Goal: Task Accomplishment & Management: Manage account settings

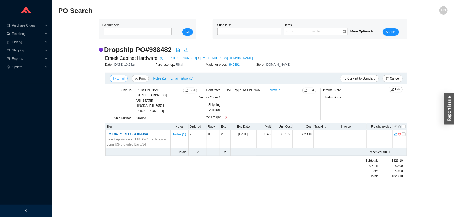
click at [123, 79] on span "Email" at bounding box center [121, 78] width 8 height 5
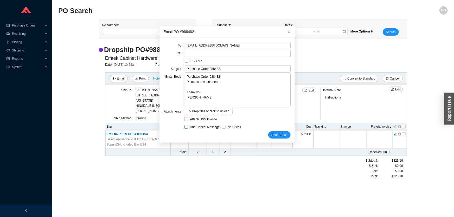
click at [196, 127] on span "Add Cancel Message" at bounding box center [205, 127] width 34 height 5
click at [188, 127] on input "Add Cancel Message" at bounding box center [186, 127] width 4 height 4
checkbox input "true"
type input "Purchase Order 988482 - PLEASE CANCEL"
type textarea "Please cancel and confirm via email. Thank you, Miri"
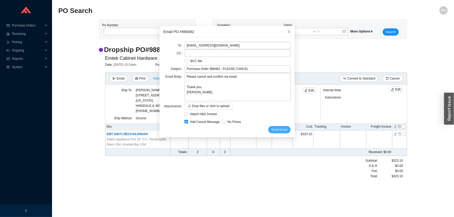
click at [278, 129] on span "Send Email" at bounding box center [279, 129] width 16 height 5
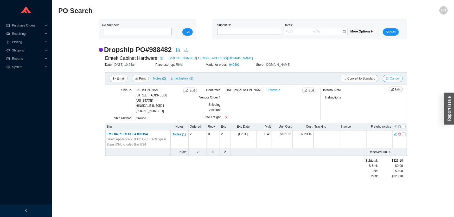
click at [393, 82] on button "Cancel" at bounding box center [393, 78] width 20 height 7
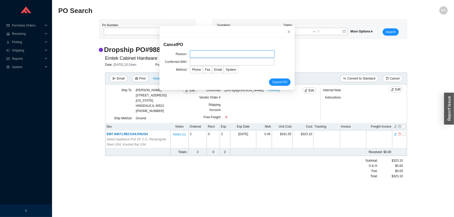
click at [213, 54] on input "text" at bounding box center [232, 53] width 85 height 7
click at [227, 57] on input "text" at bounding box center [232, 53] width 85 height 7
type input "double ordered"
click at [232, 60] on input "text" at bounding box center [232, 61] width 85 height 7
click at [195, 62] on input "Donique over the phone" at bounding box center [232, 61] width 85 height 7
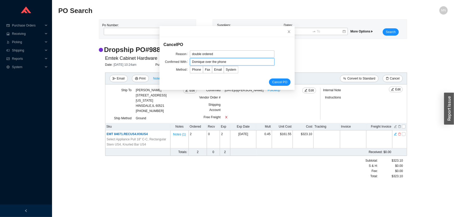
click at [197, 63] on input "Domique over the phone" at bounding box center [232, 61] width 85 height 7
type input "Dominque over the phone"
click at [197, 68] on span "Phone" at bounding box center [196, 70] width 9 height 4
click at [190, 71] on input "Phone" at bounding box center [190, 71] width 0 height 0
click at [272, 80] on span "Cancel PO" at bounding box center [279, 82] width 15 height 5
